Goal: Task Accomplishment & Management: Complete application form

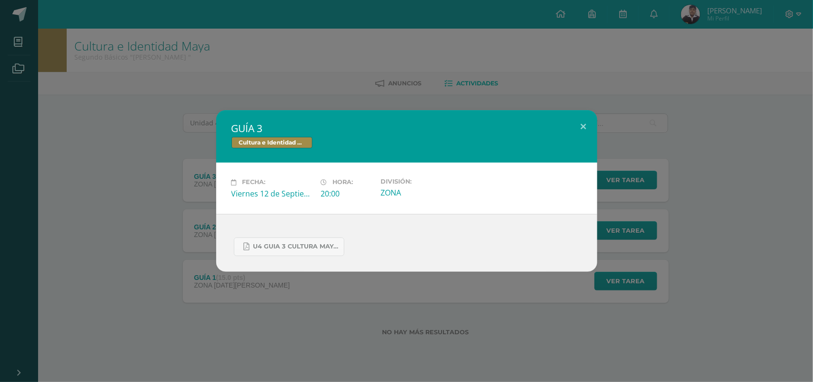
click at [50, 148] on div "GUÍA 3 Cultura e Identidad Maya Fecha: [DATE] Hora: 20:00 División:" at bounding box center [406, 190] width 805 height 161
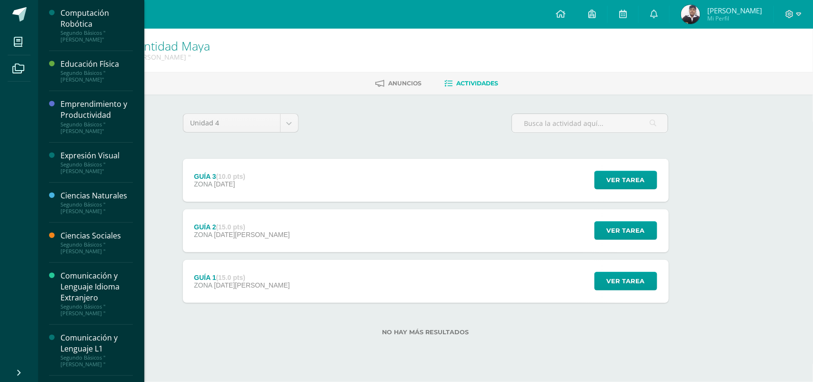
click at [90, 17] on div "Computación Robótica" at bounding box center [96, 19] width 72 height 22
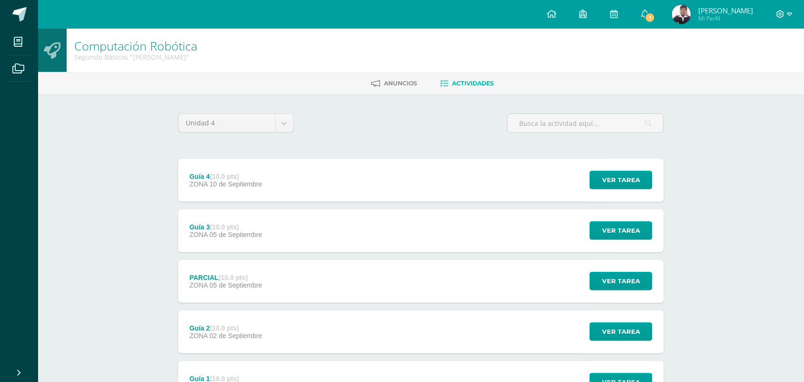
click at [205, 180] on span "ZONA" at bounding box center [199, 184] width 18 height 8
click at [314, 170] on div "Guía 4 (10.0 pts) ZONA [DATE] Ver tarea Guía 4 Computación Robótica Fecha: [DAT…" at bounding box center [421, 180] width 486 height 43
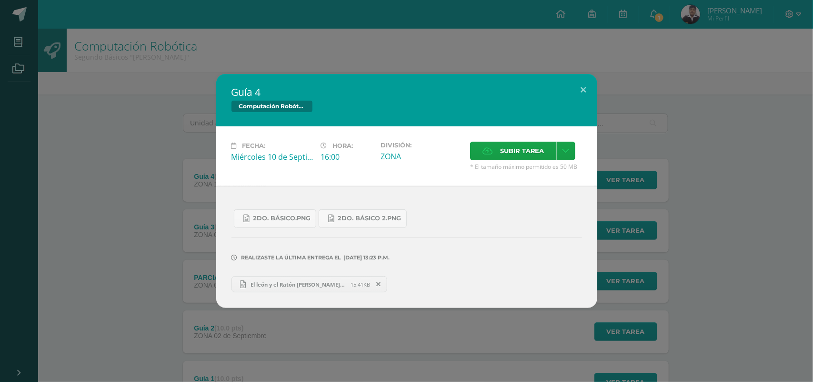
click at [306, 281] on span "El león y el Ratón [PERSON_NAME] guia 4.docx" at bounding box center [298, 284] width 105 height 7
click at [352, 217] on span "2do. Básico 2.png" at bounding box center [369, 218] width 63 height 8
click at [284, 217] on span "2do. Básico.png" at bounding box center [282, 218] width 58 height 8
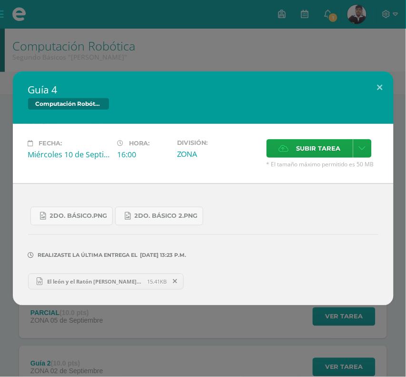
click at [173, 283] on icon at bounding box center [175, 281] width 4 height 7
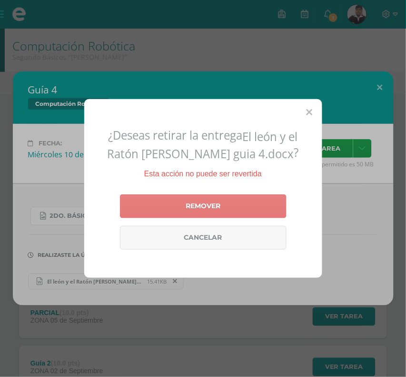
click at [193, 198] on link "Remover" at bounding box center [203, 206] width 167 height 24
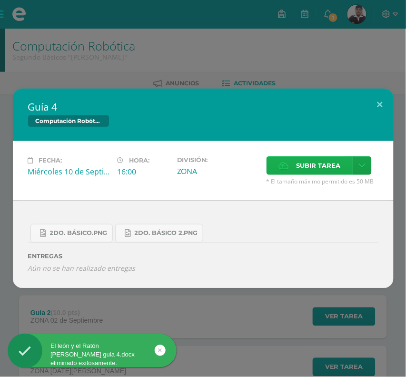
click at [329, 169] on span "Subir tarea" at bounding box center [319, 166] width 44 height 18
click at [0, 0] on input "Subir tarea" at bounding box center [0, 0] width 0 height 0
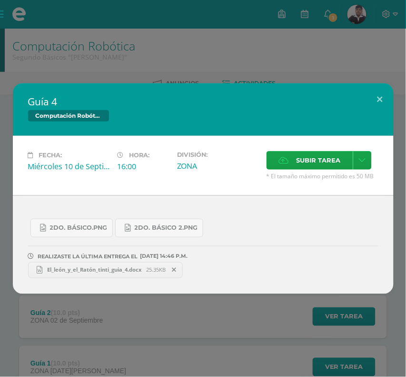
click at [60, 266] on span "El_león_y_el_Ratón_tinti_guia_4.docx" at bounding box center [94, 269] width 104 height 7
